Goal: Task Accomplishment & Management: Manage account settings

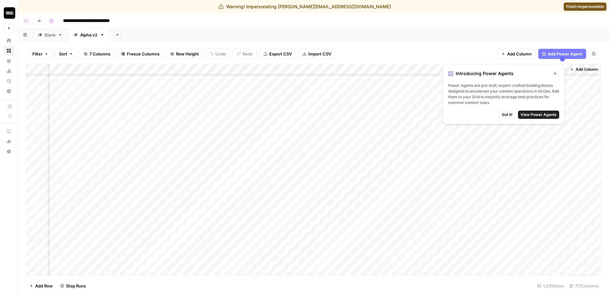
scroll to position [97, 150]
click at [556, 71] on button "Close" at bounding box center [555, 73] width 8 height 8
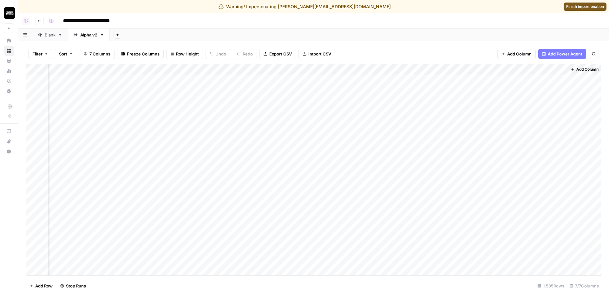
scroll to position [0, 150]
click at [257, 69] on div "Add Column" at bounding box center [314, 170] width 576 height 212
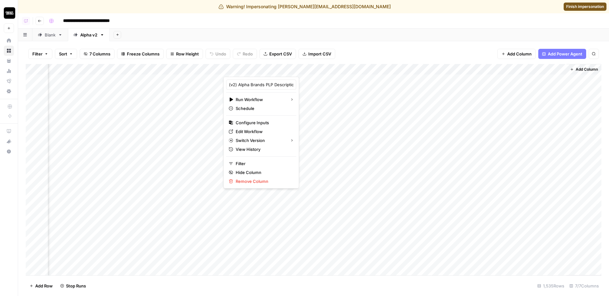
click at [362, 32] on div "Add Sheet" at bounding box center [359, 35] width 499 height 13
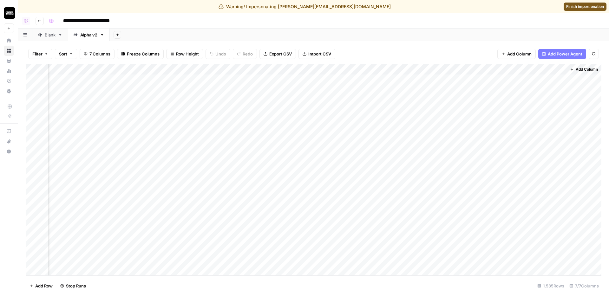
click at [255, 70] on div "Add Column" at bounding box center [314, 170] width 576 height 212
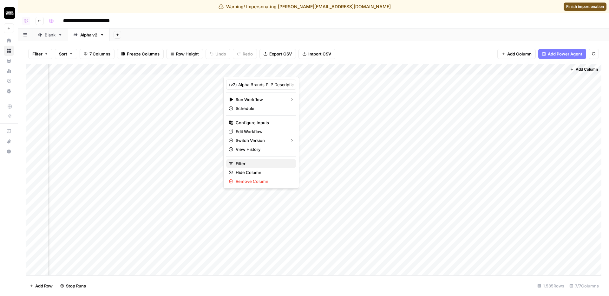
click at [251, 162] on span "Filter" at bounding box center [264, 164] width 56 height 6
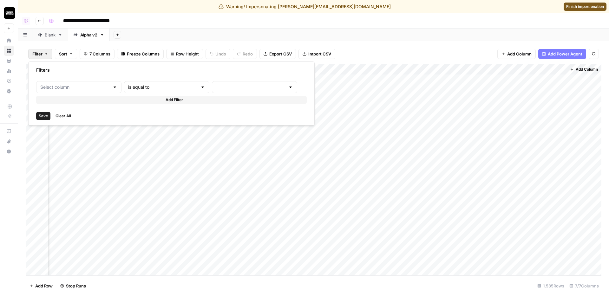
type input "(v2) Alpha Brands PLP Descriptions"
click at [233, 84] on input "text" at bounding box center [269, 87] width 77 height 6
click at [223, 101] on span "pending" at bounding box center [230, 103] width 63 height 6
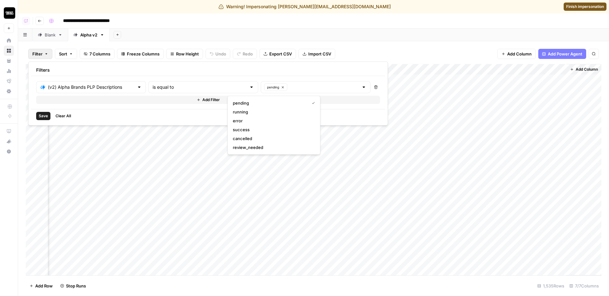
click at [46, 116] on span "Save" at bounding box center [43, 116] width 9 height 6
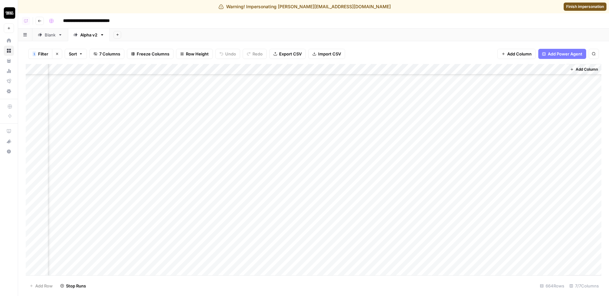
scroll to position [0, 150]
click at [275, 69] on div "Add Column" at bounding box center [314, 170] width 576 height 212
click at [262, 70] on div "Add Column" at bounding box center [314, 170] width 576 height 212
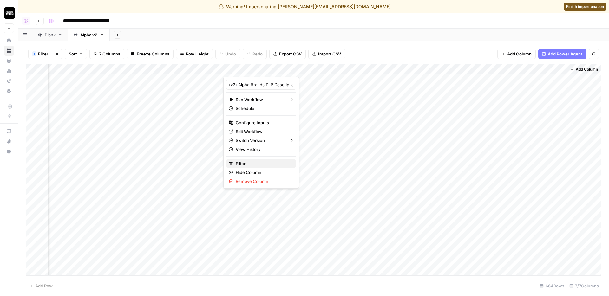
click at [243, 164] on span "Filter" at bounding box center [264, 164] width 56 height 6
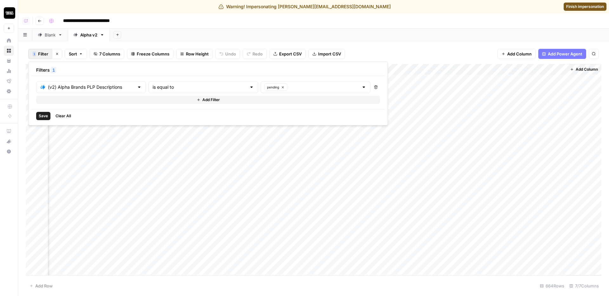
click at [46, 114] on span "Save" at bounding box center [43, 116] width 9 height 6
click at [243, 35] on div "Add Sheet" at bounding box center [359, 35] width 499 height 13
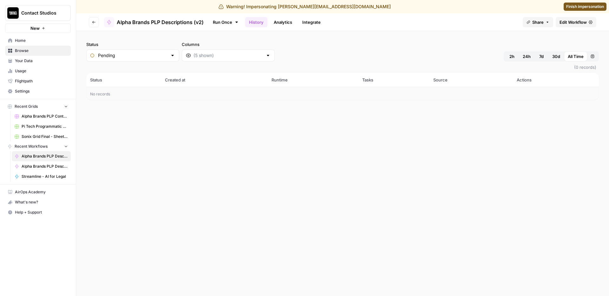
click at [195, 154] on div "Status Pending Columns 2h 24h 7d 30d All Time Custom range (0 records) Status C…" at bounding box center [342, 163] width 533 height 265
click at [240, 146] on div "Status Pending Columns 2h 24h 7d 30d All Time Custom range (0 records) Status C…" at bounding box center [342, 163] width 533 height 265
click at [141, 57] on input "Status" at bounding box center [132, 55] width 69 height 6
click at [118, 123] on span "Success" at bounding box center [126, 125] width 55 height 6
type input "Success"
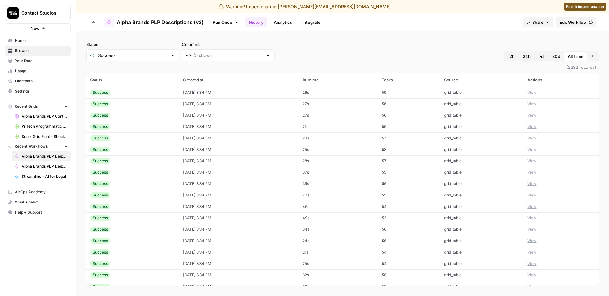
click at [299, 52] on div "Status Success Columns 2h 24h 7d 30d All Time Custom range" at bounding box center [342, 51] width 513 height 20
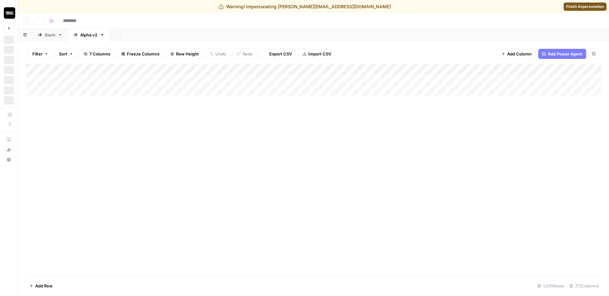
type input "**********"
click at [249, 69] on div "Add Column" at bounding box center [314, 170] width 576 height 212
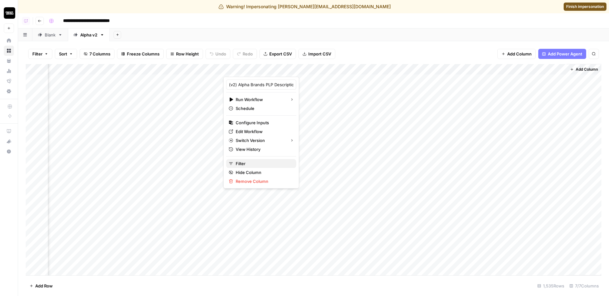
click at [246, 164] on span "Filter" at bounding box center [264, 164] width 56 height 6
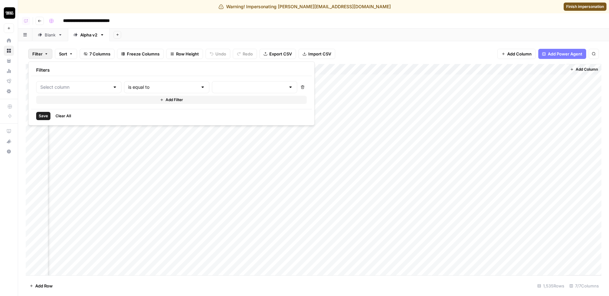
type input "(v2) Alpha Brands PLP Descriptions"
click at [234, 86] on input "text" at bounding box center [269, 87] width 77 height 6
click at [218, 101] on span "pending" at bounding box center [230, 103] width 63 height 6
click at [44, 115] on span "Save" at bounding box center [43, 116] width 9 height 6
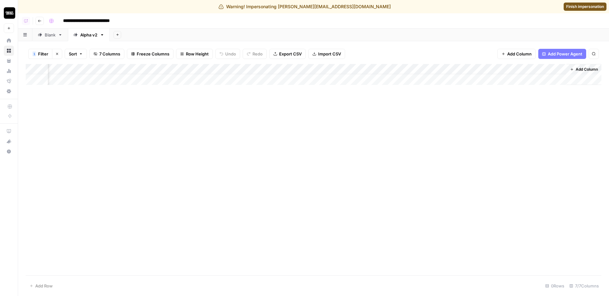
click at [577, 8] on span "Finish impersonation" at bounding box center [585, 7] width 38 height 6
